Goal: Transaction & Acquisition: Subscribe to service/newsletter

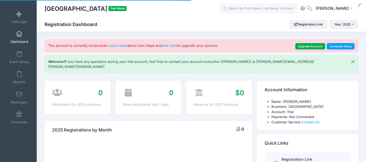
select select
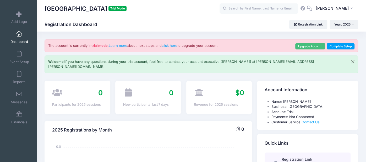
click at [318, 45] on link "Upgrade Account" at bounding box center [311, 46] width 30 height 6
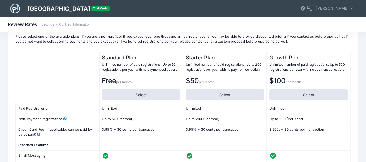
scroll to position [37, 0]
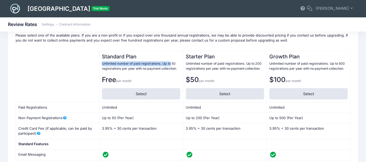
drag, startPoint x: 103, startPoint y: 63, endPoint x: 170, endPoint y: 63, distance: 67.1
click at [170, 63] on p "Unlimited number of paid registrations. Up to 50 registrations per year with no…" at bounding box center [141, 66] width 78 height 10
click at [206, 73] on th "Starter Plan Unlimited number of paid registrations. Up to 200 registrations pe…" at bounding box center [225, 76] width 84 height 51
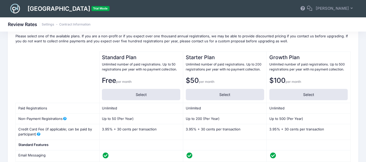
scroll to position [35, 0]
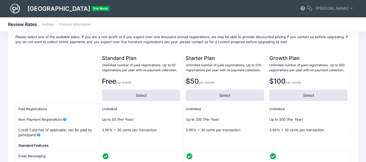
drag, startPoint x: 103, startPoint y: 64, endPoint x: 176, endPoint y: 64, distance: 73.2
click at [130, 64] on p "Unlimited number of paid registrations. Up to 50 registrations per year with no…" at bounding box center [141, 68] width 78 height 10
click at [176, 64] on p "Unlimited number of paid registrations. Up to 50 registrations per year with no…" at bounding box center [141, 68] width 78 height 10
drag, startPoint x: 162, startPoint y: 63, endPoint x: 86, endPoint y: 67, distance: 76.1
click at [86, 67] on tr "Standard Plan Unlimited number of paid registrations. Up to 50 registrations pe…" at bounding box center [183, 77] width 335 height 51
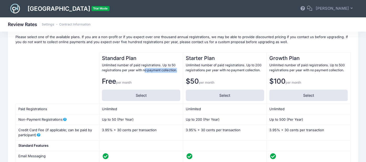
drag, startPoint x: 145, startPoint y: 68, endPoint x: 178, endPoint y: 68, distance: 33.3
click at [178, 68] on p "Unlimited number of paid registrations. Up to 50 registrations per year with no…" at bounding box center [141, 68] width 78 height 10
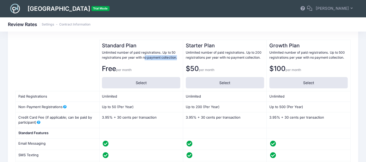
scroll to position [49, 0]
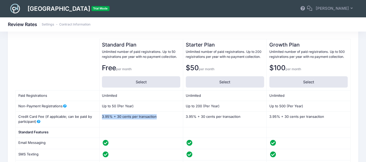
drag, startPoint x: 102, startPoint y: 115, endPoint x: 157, endPoint y: 112, distance: 55.2
click at [157, 112] on td "3.95% + 30 cents per transaction 3.95 30" at bounding box center [141, 119] width 84 height 16
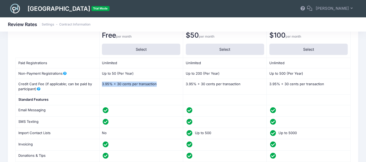
scroll to position [82, 0]
click at [105, 109] on icon at bounding box center [105, 110] width 7 height 6
click at [104, 119] on icon at bounding box center [105, 122] width 7 height 6
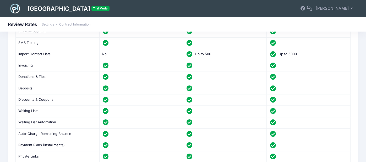
scroll to position [159, 0]
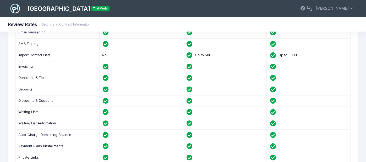
drag, startPoint x: 75, startPoint y: 54, endPoint x: 16, endPoint y: 55, distance: 58.8
click at [16, 55] on td "Import Contact Lists" at bounding box center [58, 55] width 84 height 11
click at [68, 56] on td "Import Contact Lists" at bounding box center [58, 55] width 84 height 11
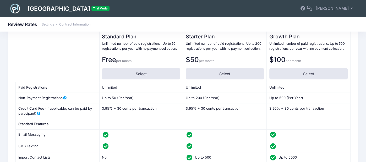
scroll to position [57, 0]
drag, startPoint x: 249, startPoint y: 41, endPoint x: 254, endPoint y: 60, distance: 19.4
click at [260, 50] on p "Unlimited number of paid registrations. Up to 200 registrations per year with n…" at bounding box center [225, 46] width 78 height 10
drag, startPoint x: 187, startPoint y: 86, endPoint x: 213, endPoint y: 83, distance: 26.1
click at [213, 83] on td "Unlimited" at bounding box center [225, 87] width 84 height 10
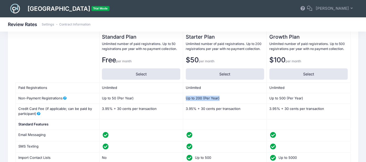
drag, startPoint x: 187, startPoint y: 98, endPoint x: 227, endPoint y: 97, distance: 40.4
click at [227, 97] on td "Up to 200 (Per Year) 200" at bounding box center [225, 98] width 84 height 10
drag, startPoint x: 186, startPoint y: 107, endPoint x: 244, endPoint y: 107, distance: 57.2
click at [244, 107] on td "3.95% + 30 cents per transaction 3.95 30" at bounding box center [225, 111] width 84 height 16
drag, startPoint x: 221, startPoint y: 105, endPoint x: 224, endPoint y: 105, distance: 2.9
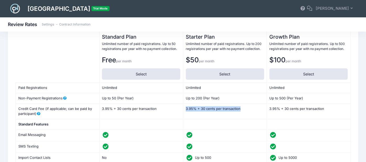
click at [221, 105] on td "3.95% + 30 cents per transaction 3.95 30" at bounding box center [225, 111] width 84 height 16
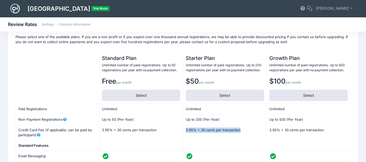
scroll to position [35, 0]
drag, startPoint x: 201, startPoint y: 82, endPoint x: 223, endPoint y: 80, distance: 21.3
click at [223, 80] on p "$50 per month" at bounding box center [225, 81] width 78 height 10
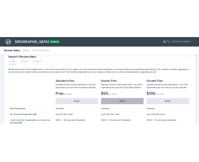
scroll to position [13, 0]
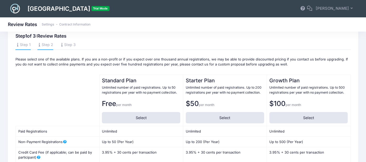
click at [52, 45] on link "Step 2" at bounding box center [46, 44] width 16 height 9
